Goal: Task Accomplishment & Management: Manage account settings

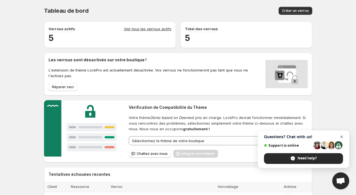
click at [344, 136] on span "Close chat" at bounding box center [341, 136] width 7 height 7
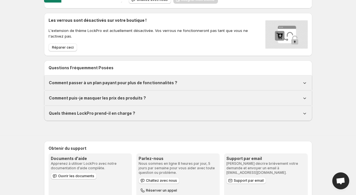
scroll to position [184, 0]
